Goal: Information Seeking & Learning: Learn about a topic

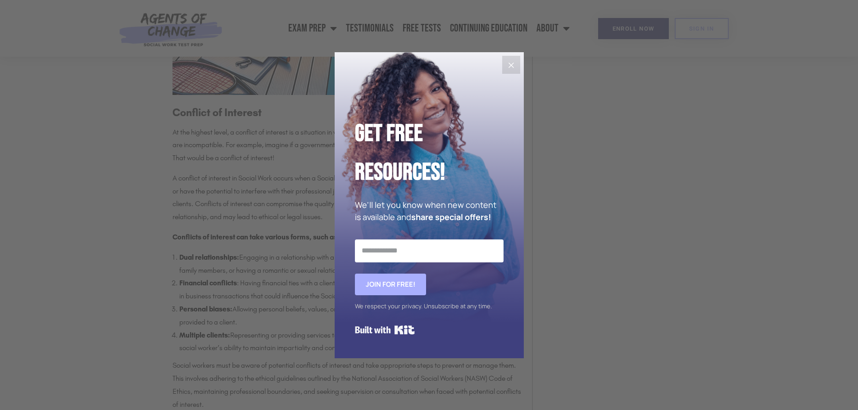
scroll to position [945, 0]
click at [394, 240] on input "Email Address" at bounding box center [429, 251] width 149 height 23
type input "**********"
click at [355, 274] on button "Join for FREE!" at bounding box center [390, 285] width 71 height 22
click at [403, 284] on span "Join for FREE!" at bounding box center [390, 285] width 71 height 22
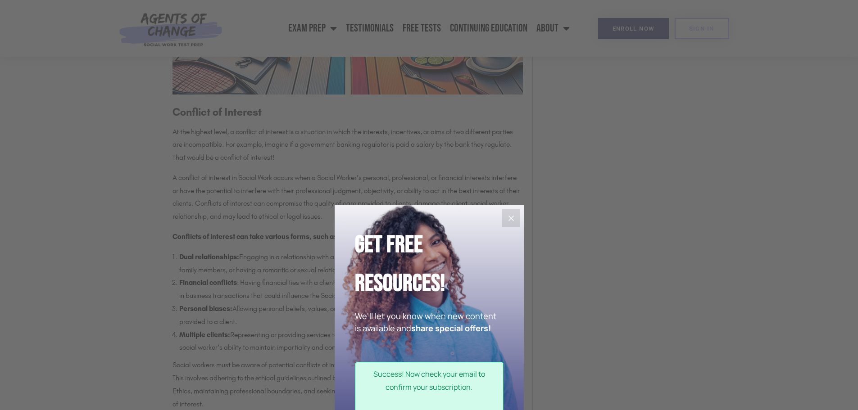
click at [506, 222] on icon "Close" at bounding box center [511, 218] width 11 height 11
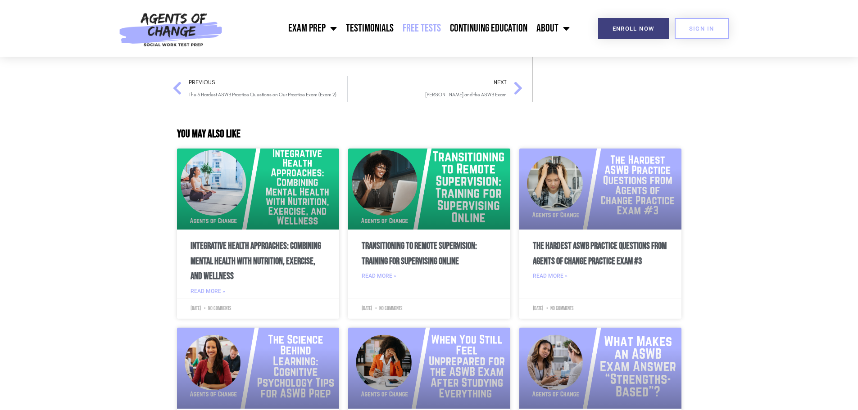
scroll to position [3234, 0]
click at [416, 28] on link "Free Tests" at bounding box center [421, 28] width 47 height 23
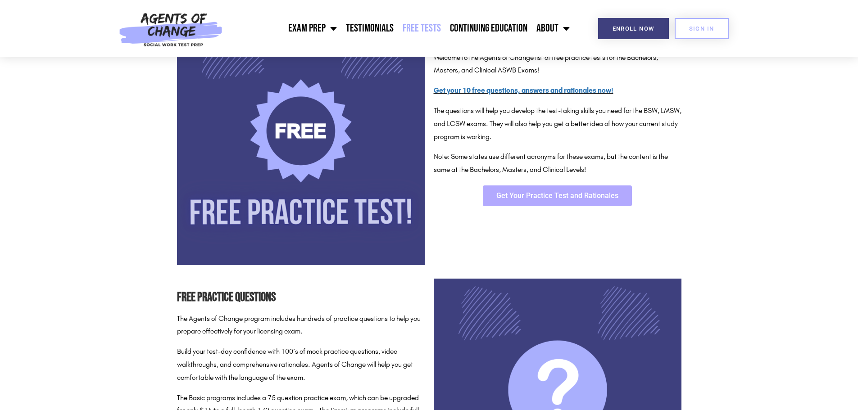
scroll to position [179, 0]
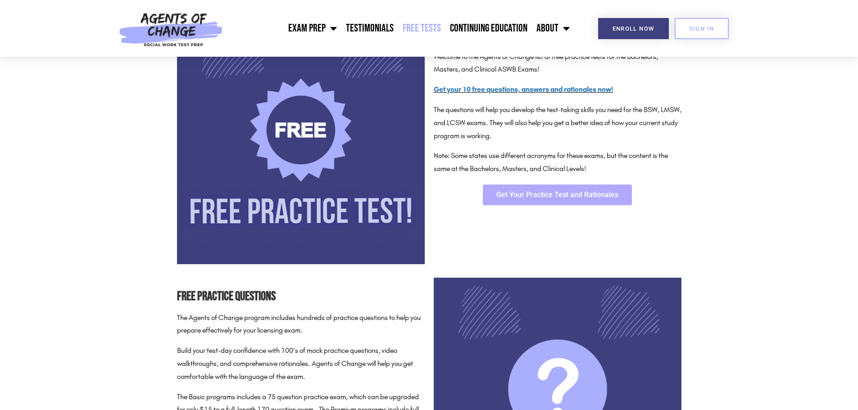
click at [553, 192] on span "Get Your Practice Test and Rationales" at bounding box center [557, 194] width 122 height 7
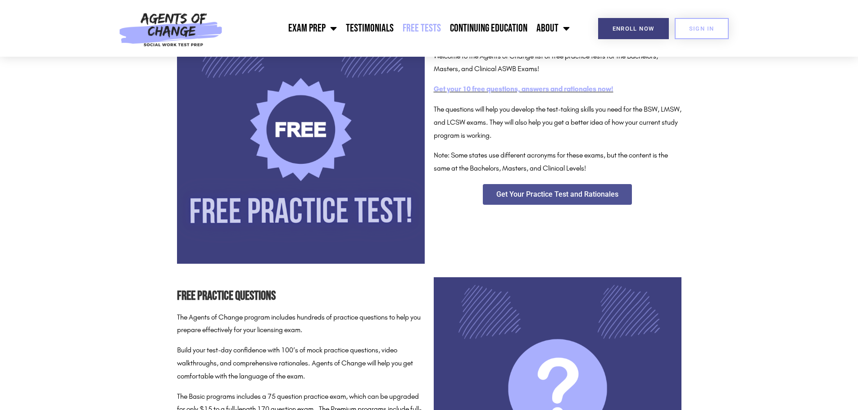
click at [456, 89] on link "Get your 10 free questions, answers and rationales now!" at bounding box center [524, 89] width 180 height 9
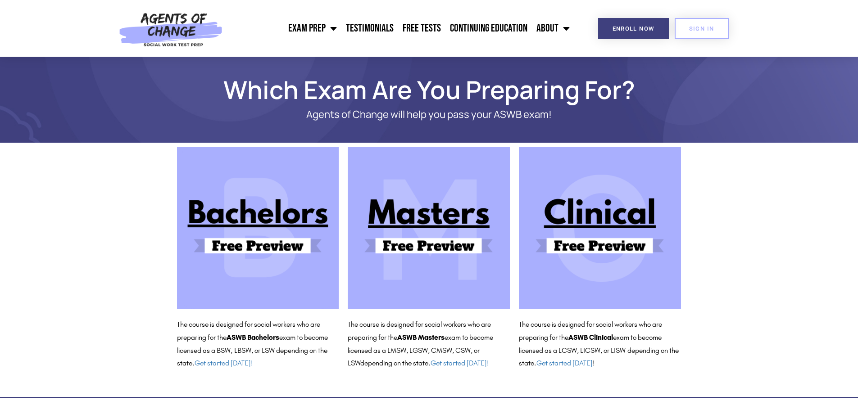
click at [598, 249] on img at bounding box center [600, 228] width 162 height 162
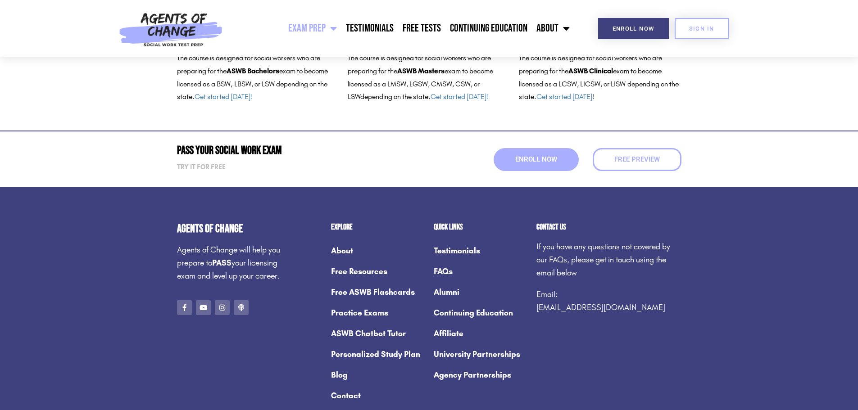
scroll to position [267, 0]
click at [463, 25] on link "Continuing Education" at bounding box center [488, 28] width 86 height 23
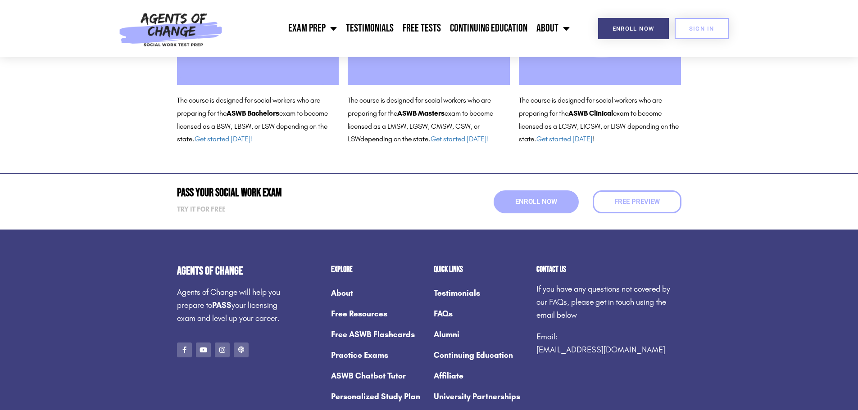
scroll to position [225, 0]
click at [341, 289] on link "About" at bounding box center [378, 292] width 94 height 21
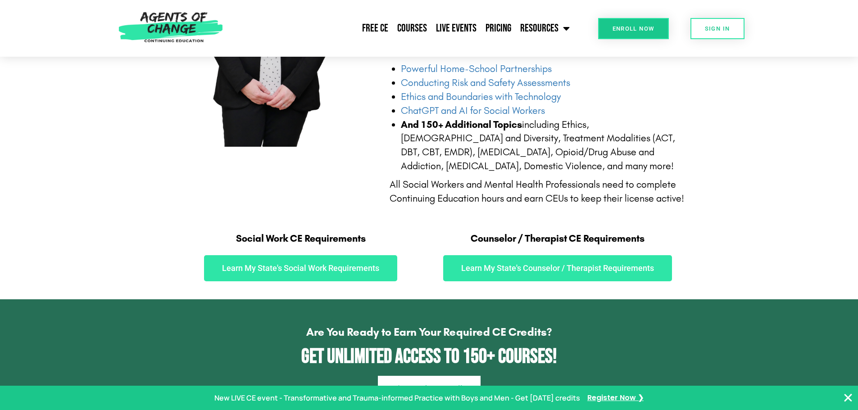
scroll to position [359, 0]
